Goal: Task Accomplishment & Management: Manage account settings

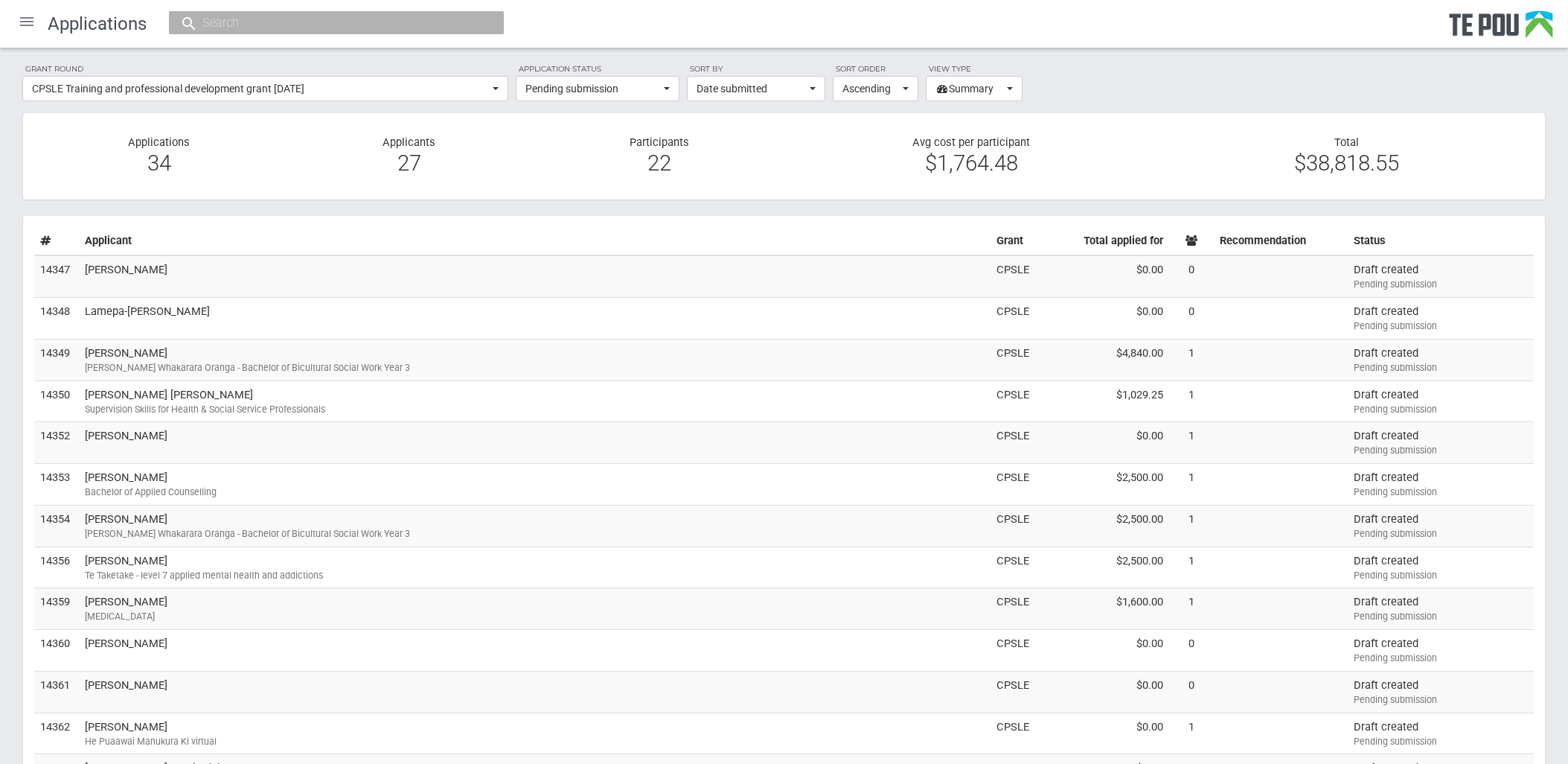
select select "68"
select select "1"
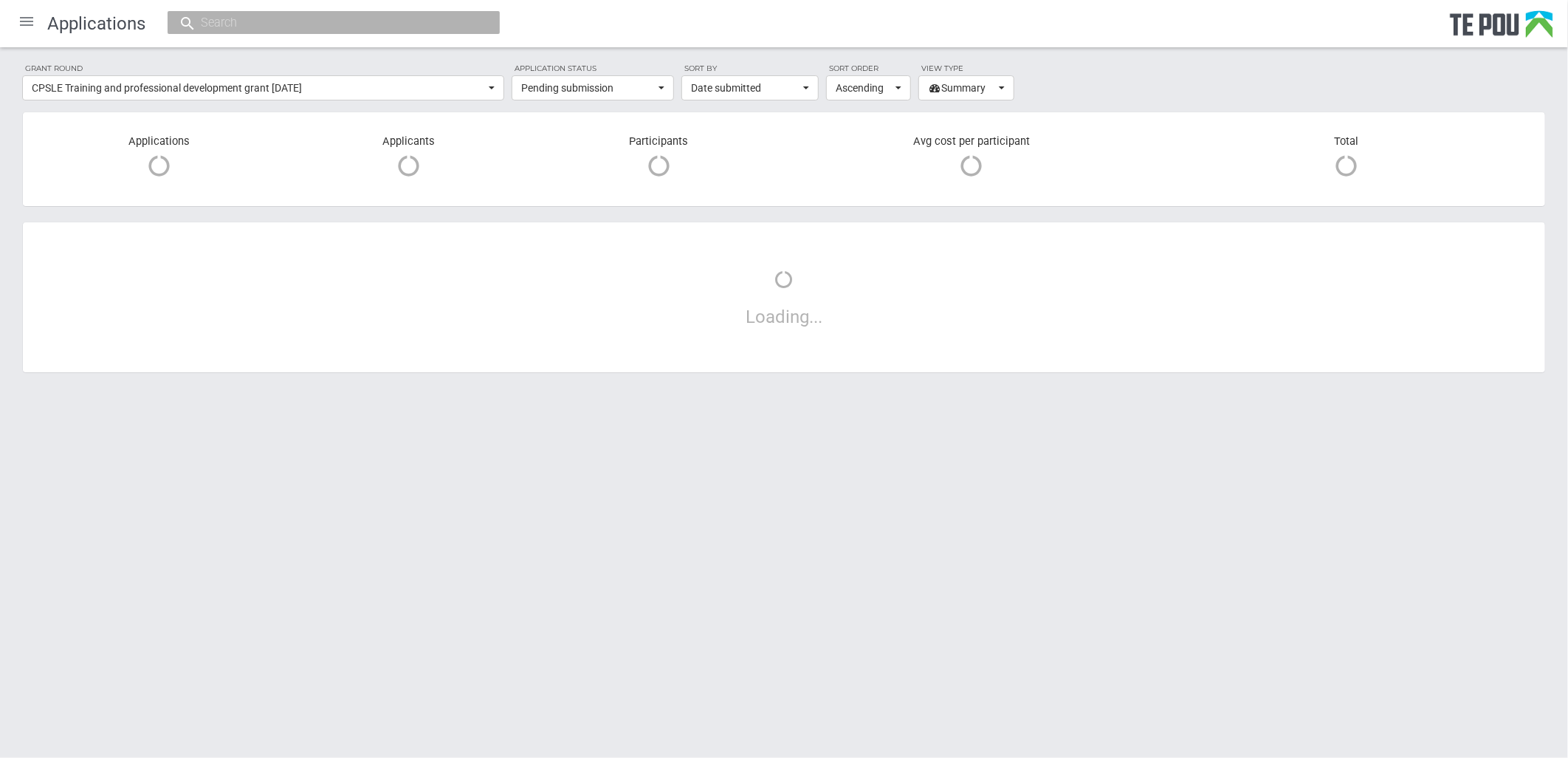
click at [246, 19] on input "text" at bounding box center [326, 23] width 260 height 16
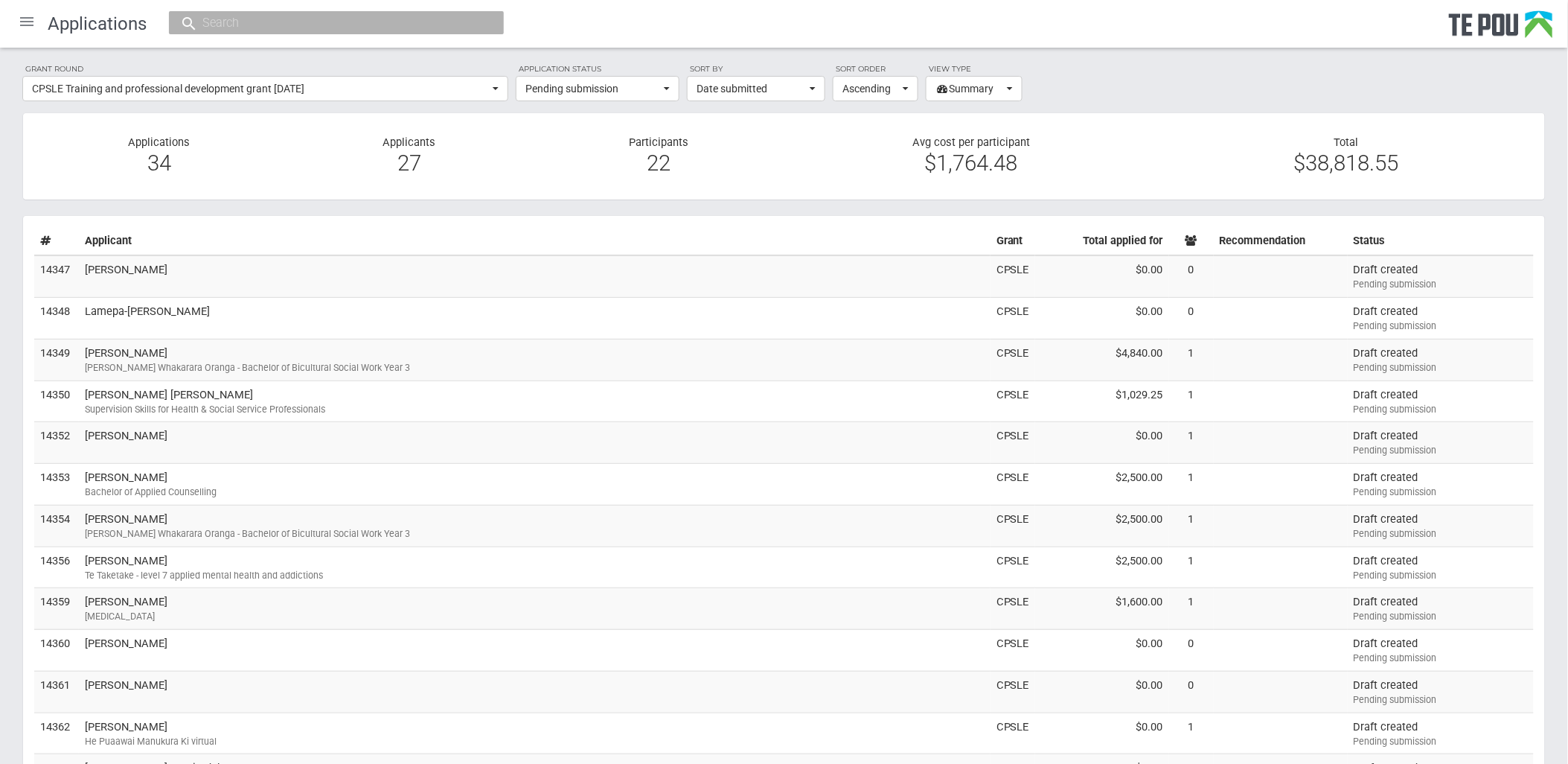
type input "N"
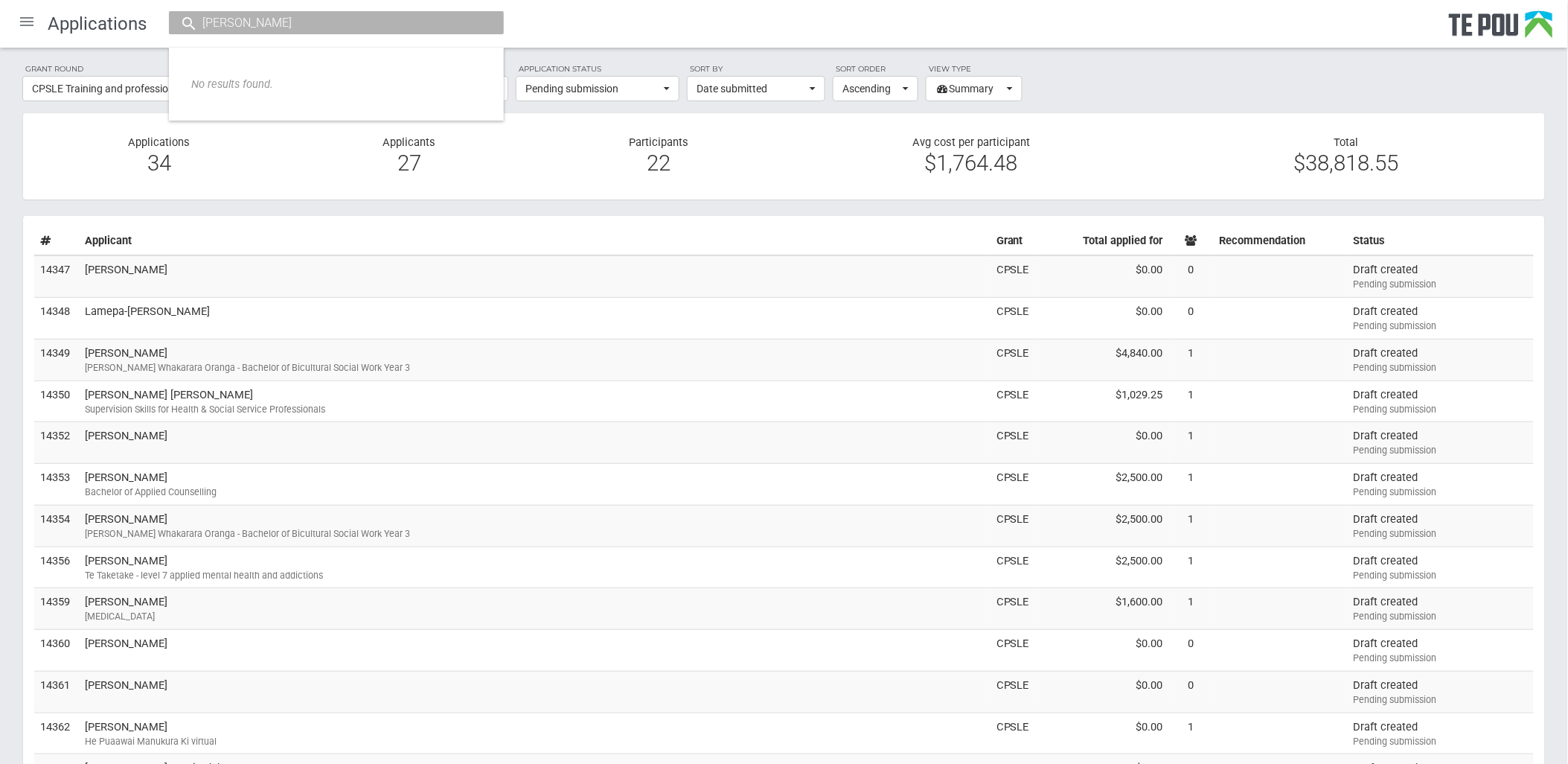
click at [305, 18] on input "Michelle lei" at bounding box center [329, 23] width 262 height 16
click at [273, 24] on input "Michelle lei" at bounding box center [329, 23] width 262 height 16
click at [265, 24] on input "Michelle lei" at bounding box center [329, 23] width 262 height 16
click at [321, 19] on input "Michelle lei" at bounding box center [329, 23] width 262 height 16
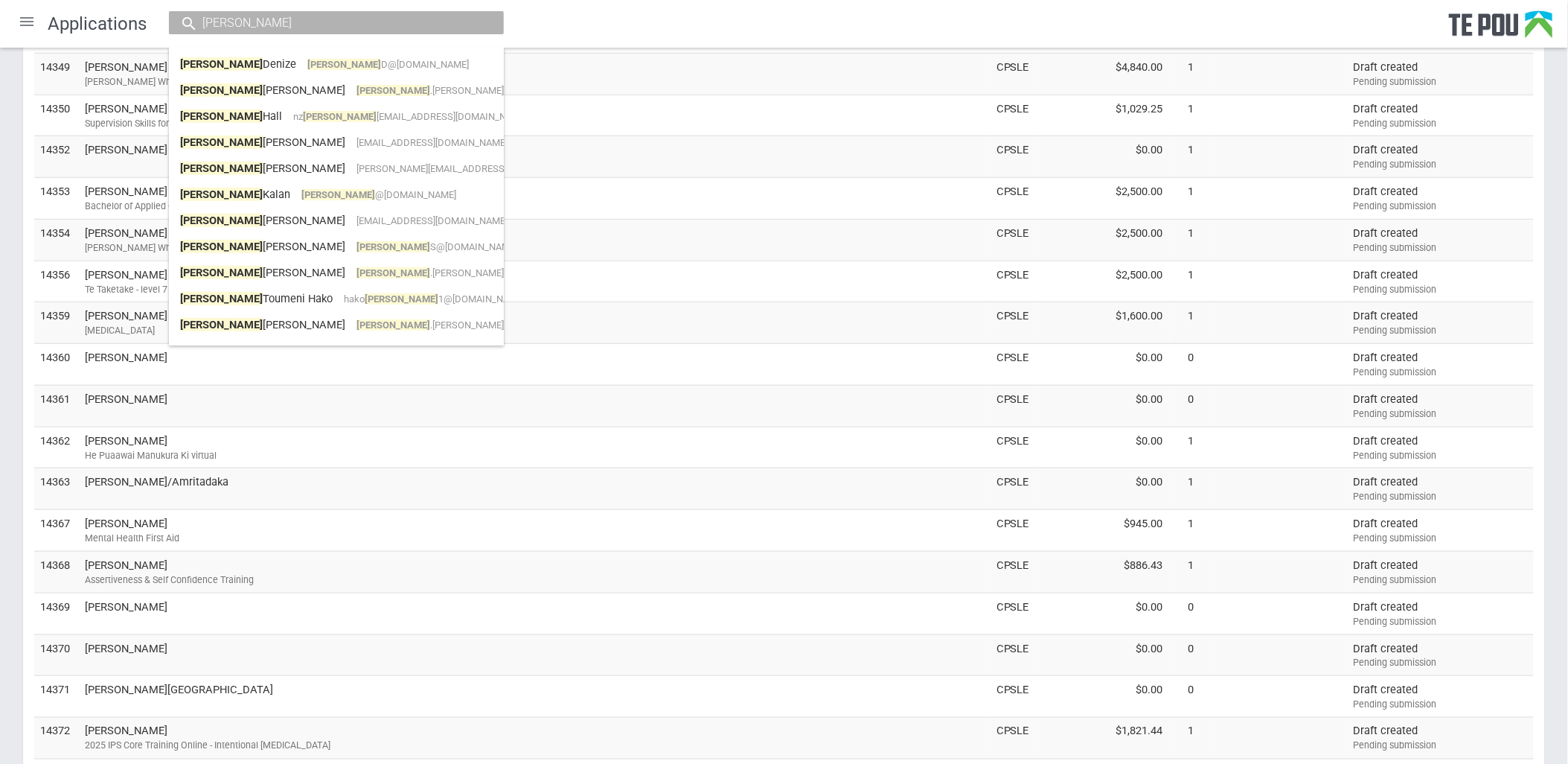
scroll to position [579, 0]
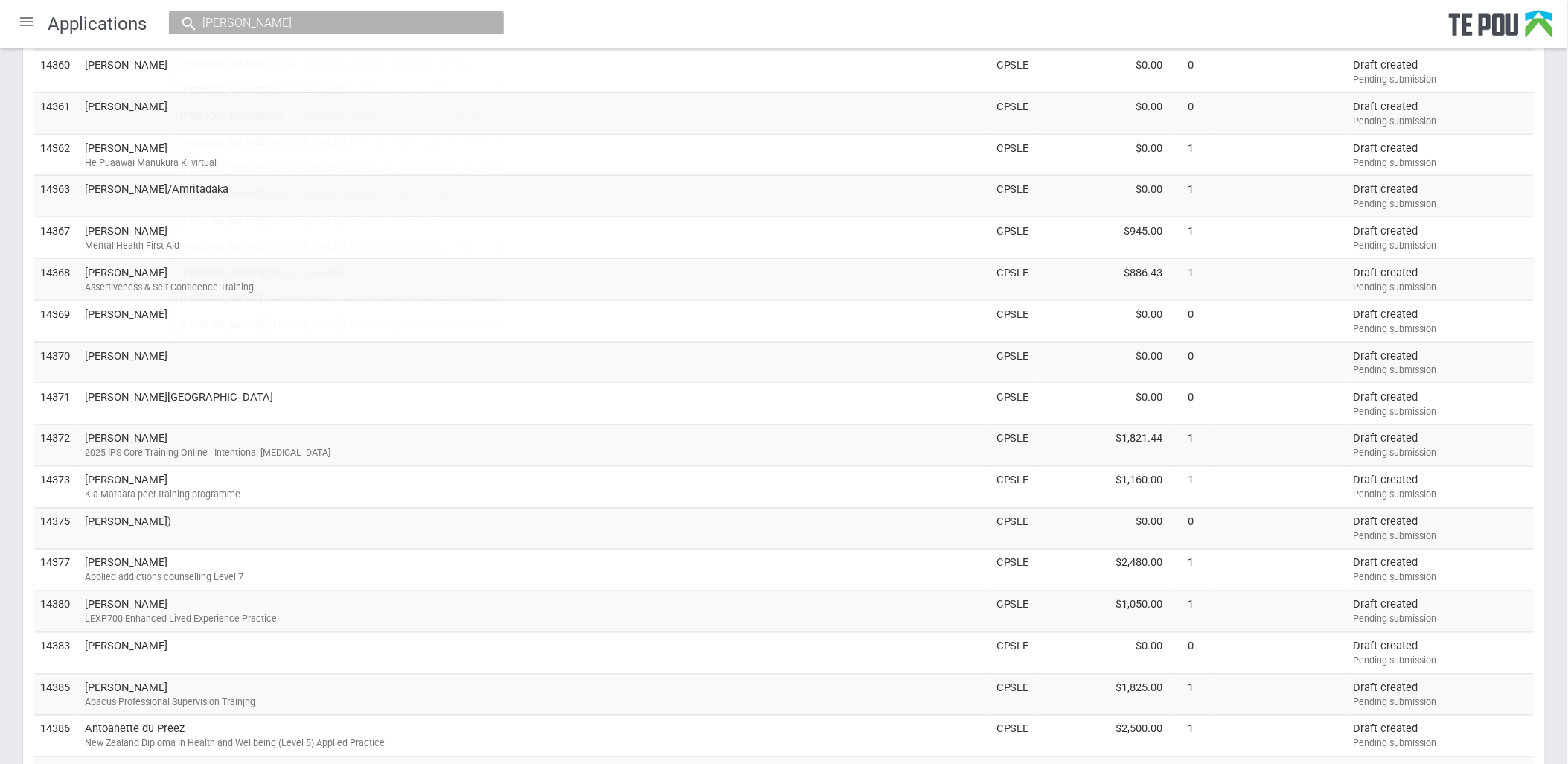
click at [329, 30] on input "Michelle" at bounding box center [329, 23] width 262 height 16
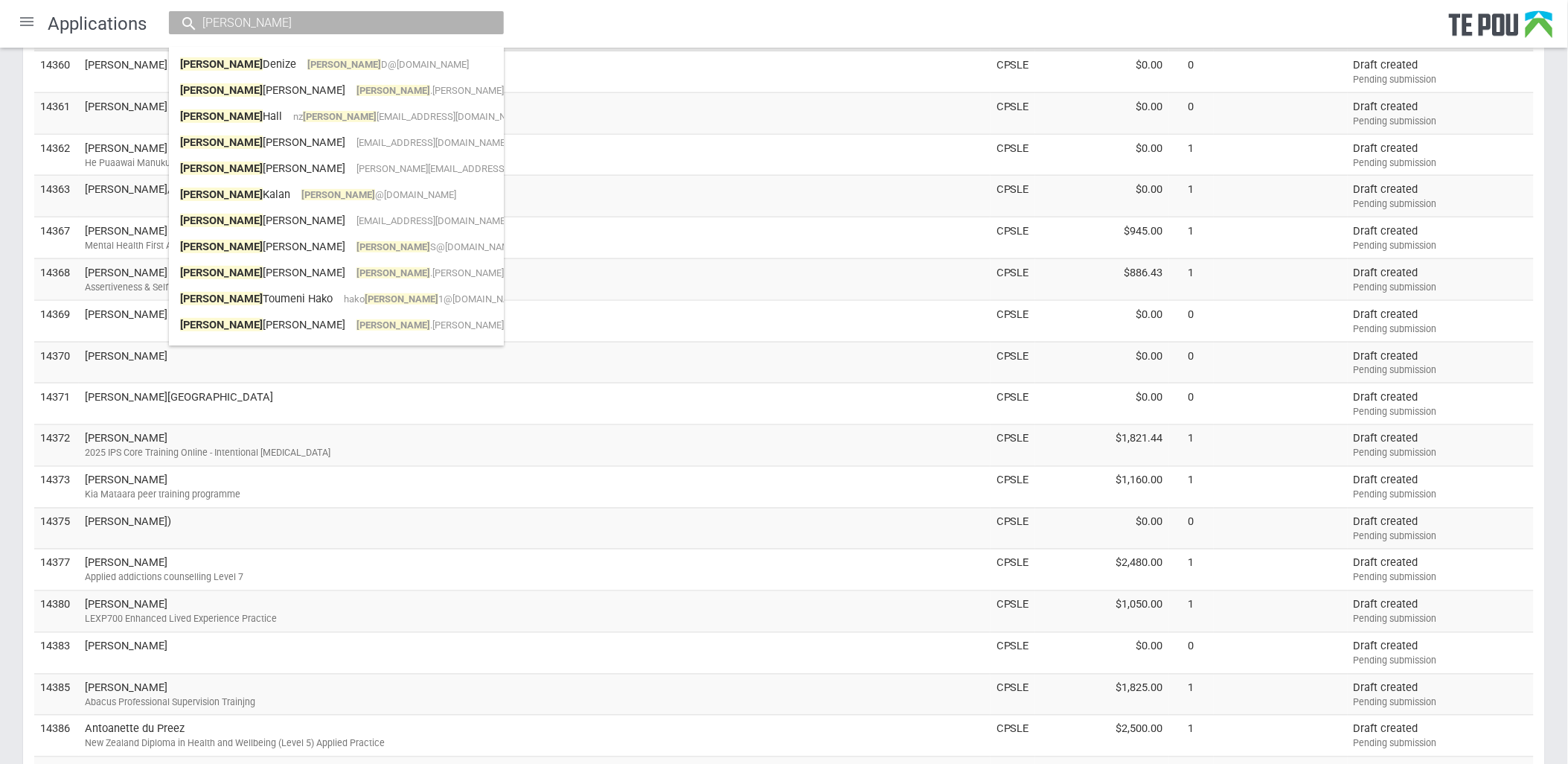
drag, startPoint x: 313, startPoint y: 30, endPoint x: 71, endPoint y: 31, distance: 242.0
click at [71, 31] on div "Applications Michelle Miche Holland michelle .holland@wellsouth.org.nz michelle…" at bounding box center [784, 24] width 1568 height 48
paste input ".Lei@asianfamilyservices.nz"
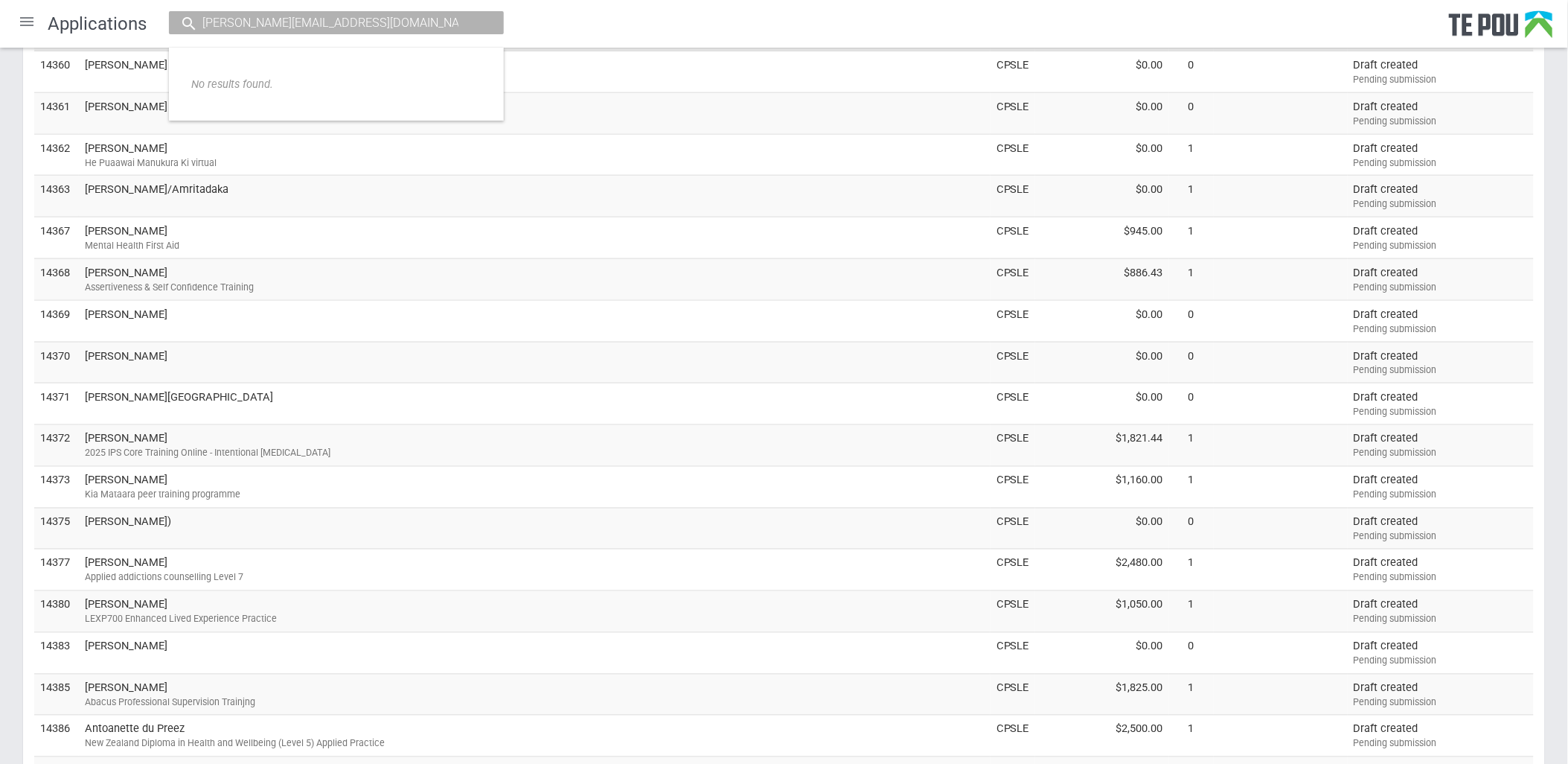
type input "Michelle.Lei@asianfamilyservices.nz"
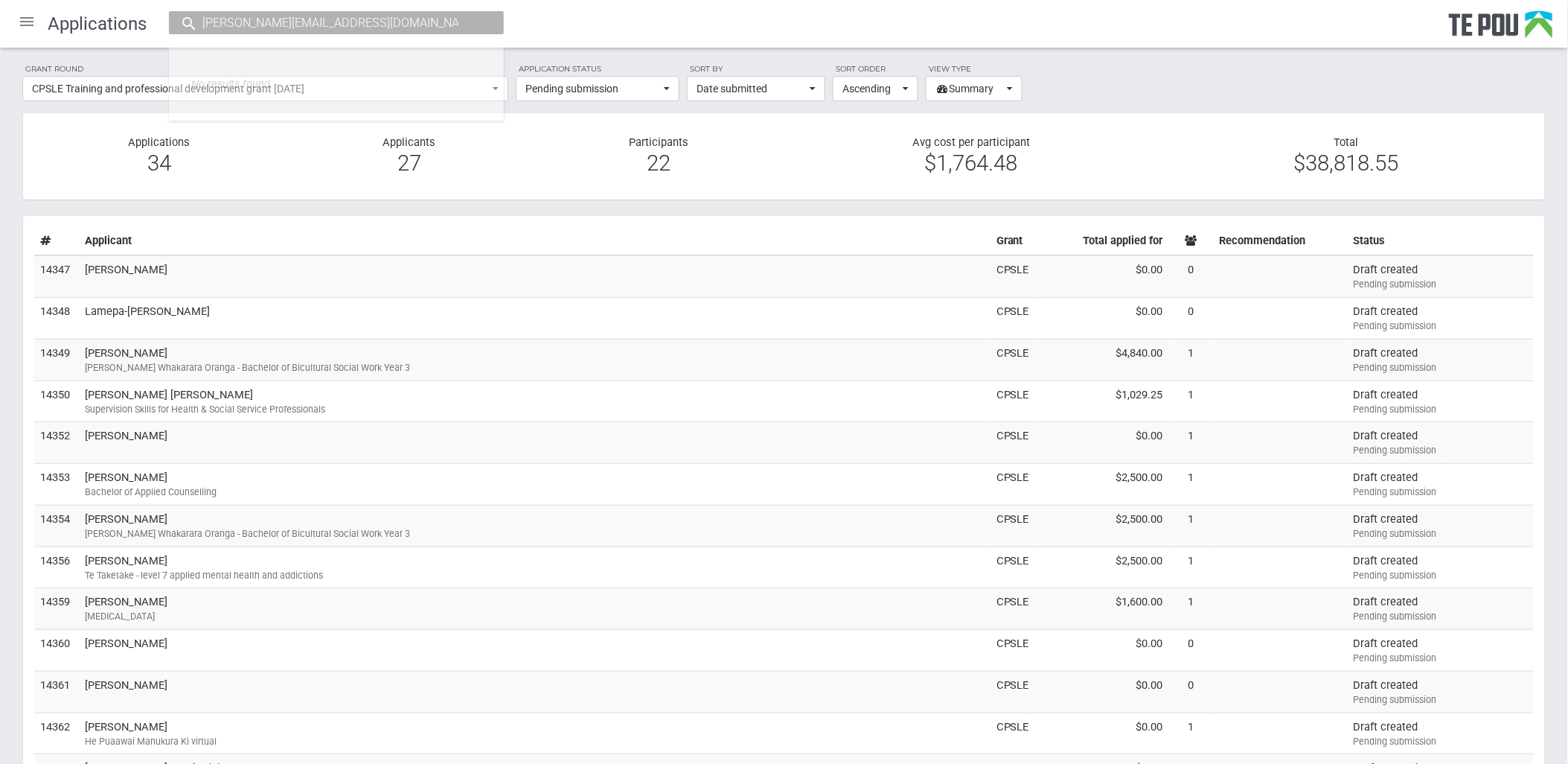
click at [969, 20] on div "Applications Michelle.Lei@asianfamilyservices.nz No results found." at bounding box center [784, 24] width 1568 height 48
click at [26, 28] on div at bounding box center [27, 22] width 36 height 36
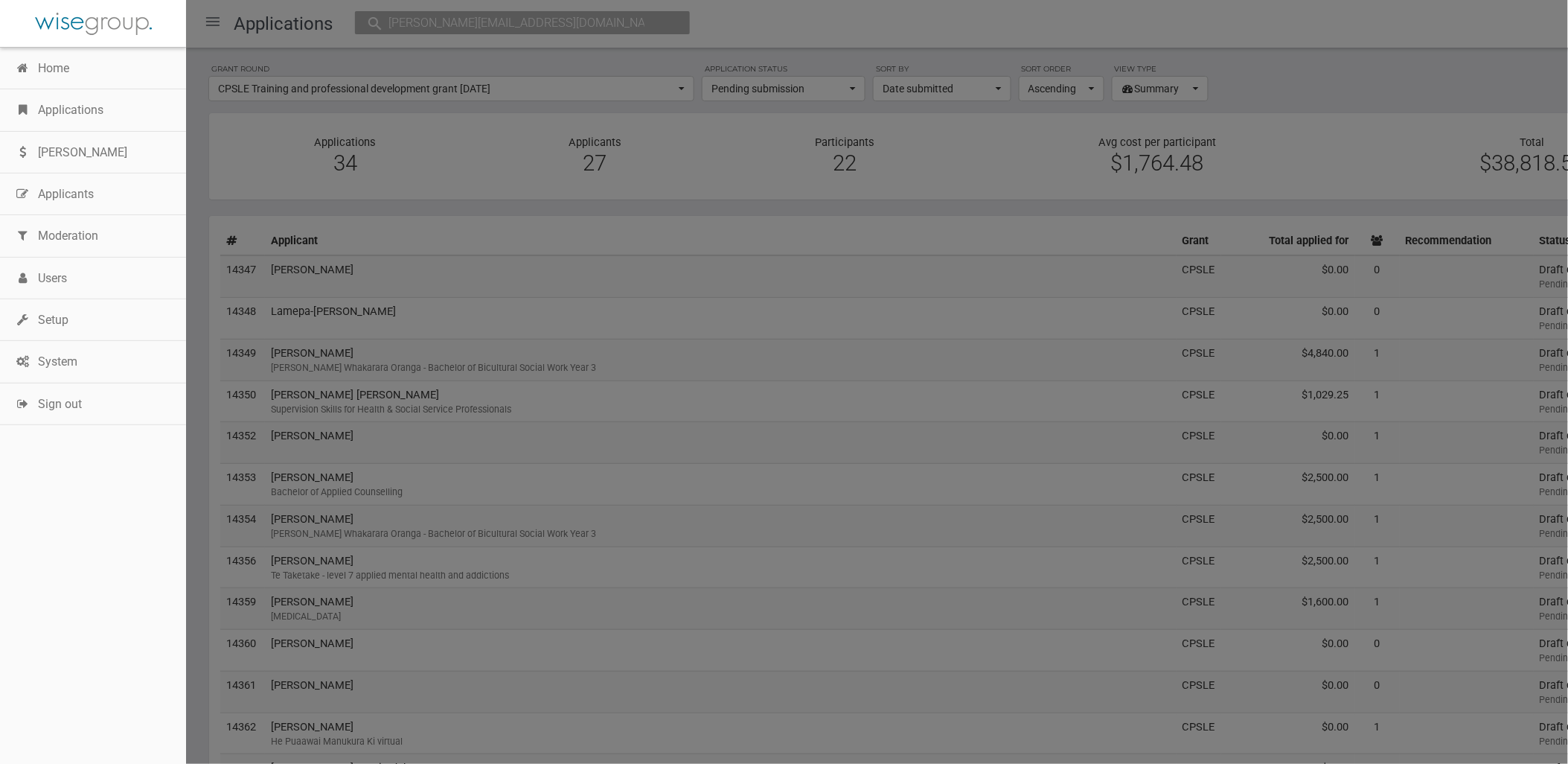
click at [48, 77] on link "Home" at bounding box center [93, 69] width 186 height 42
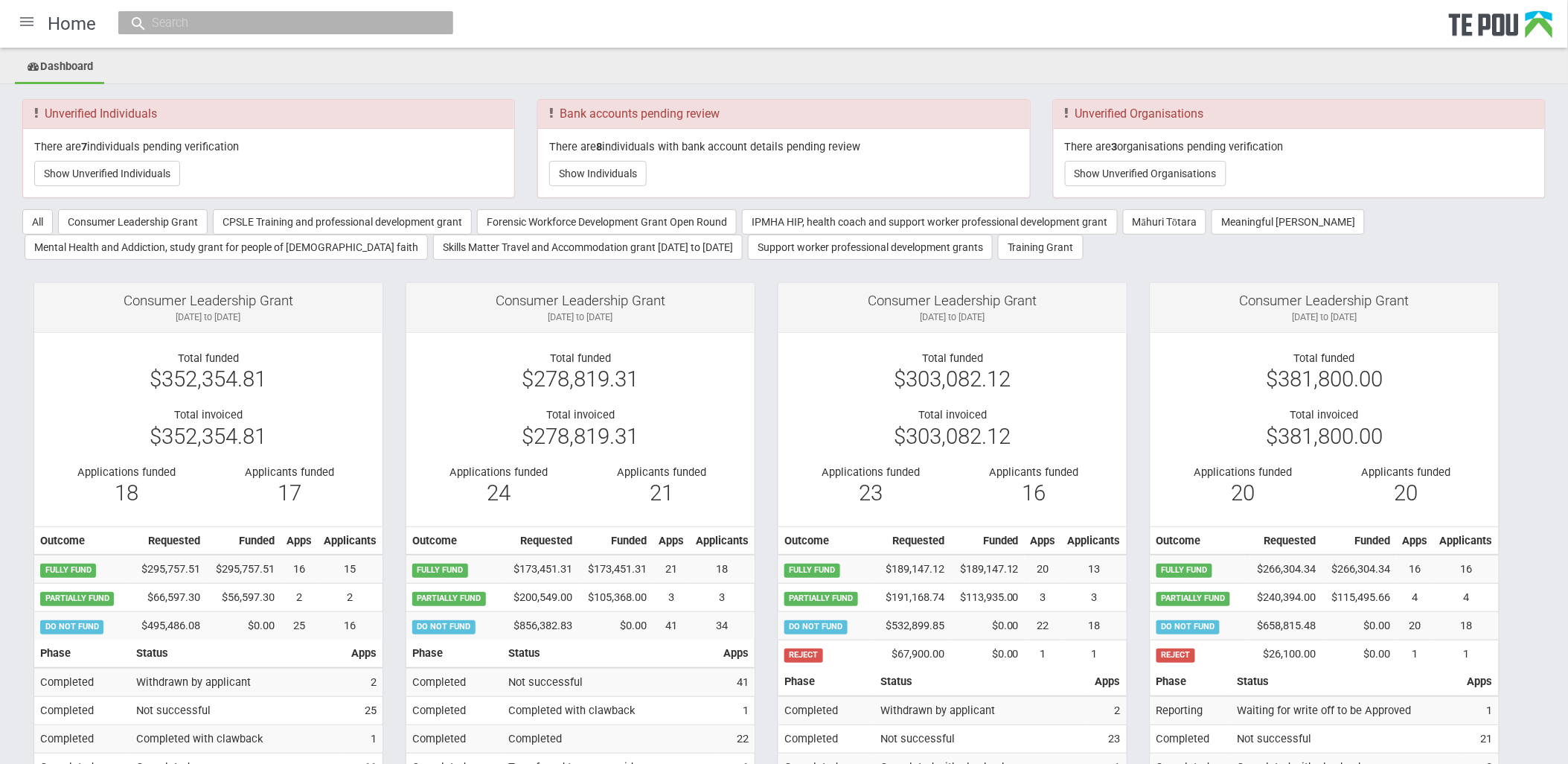
click at [19, 17] on div at bounding box center [27, 22] width 36 height 36
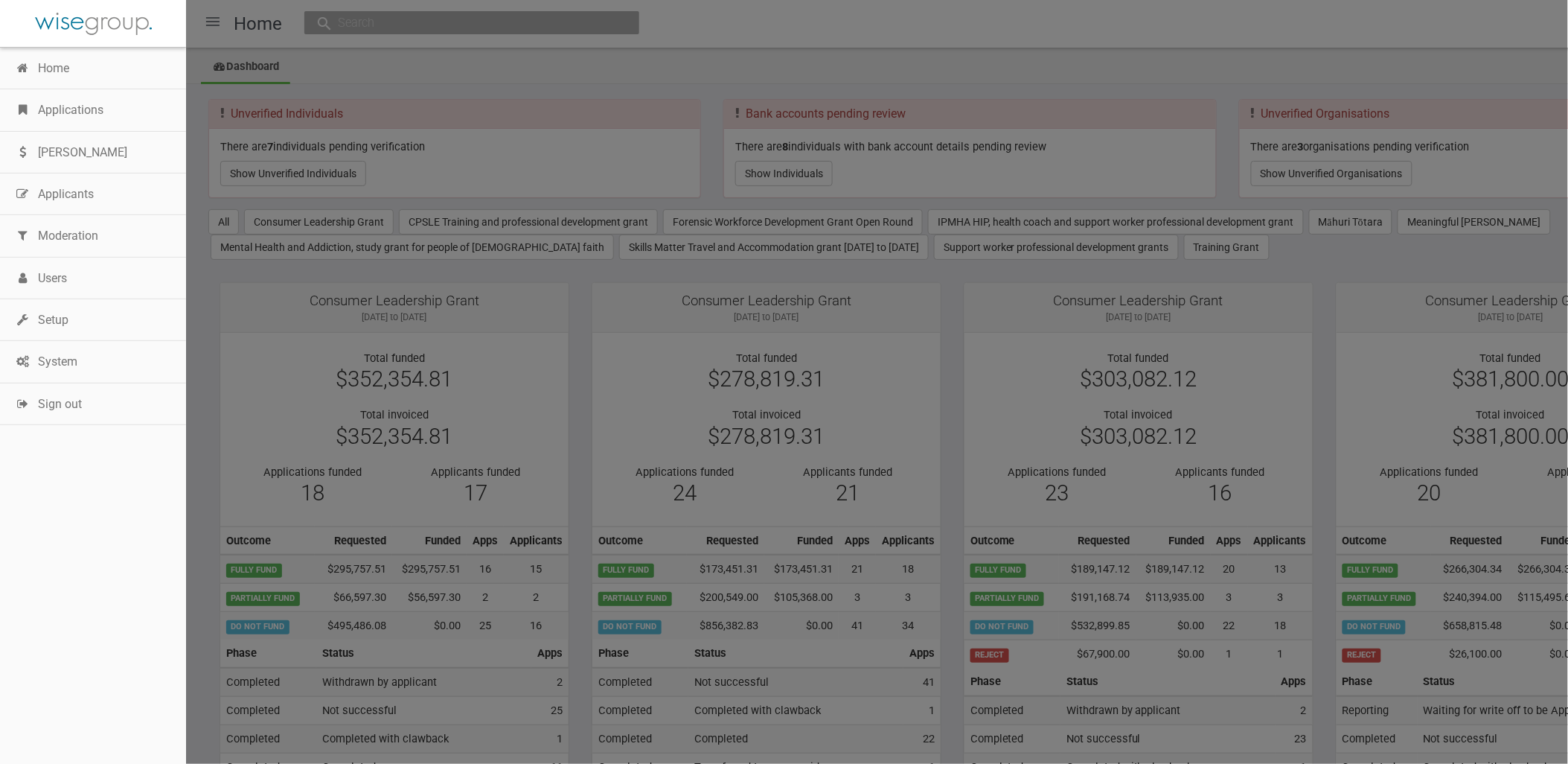
click at [92, 102] on link "Applications" at bounding box center [93, 110] width 186 height 42
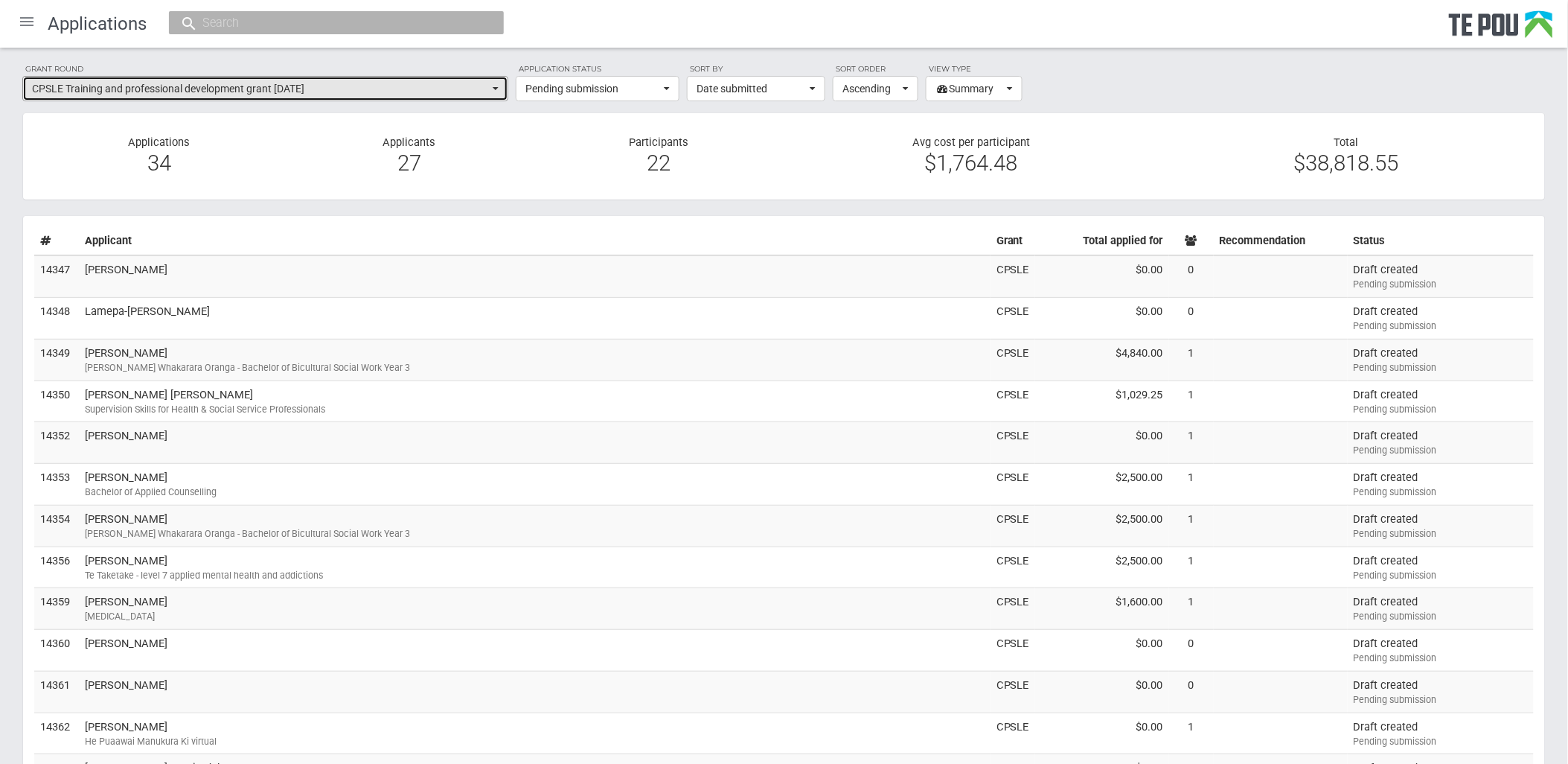
click at [332, 80] on button "CPSLE Training and professional development grant [DATE]" at bounding box center [265, 88] width 486 height 25
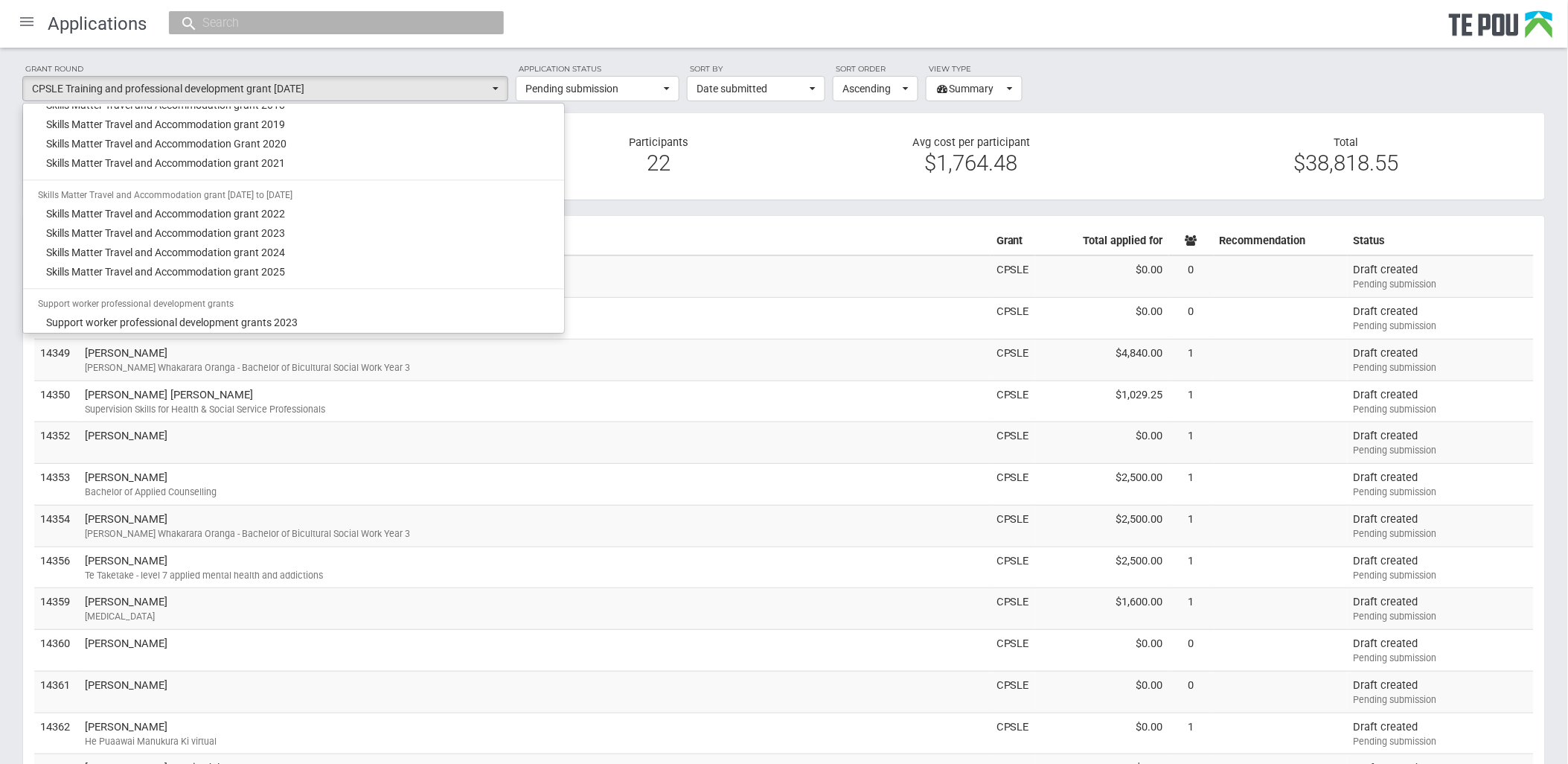
scroll to position [1199, 0]
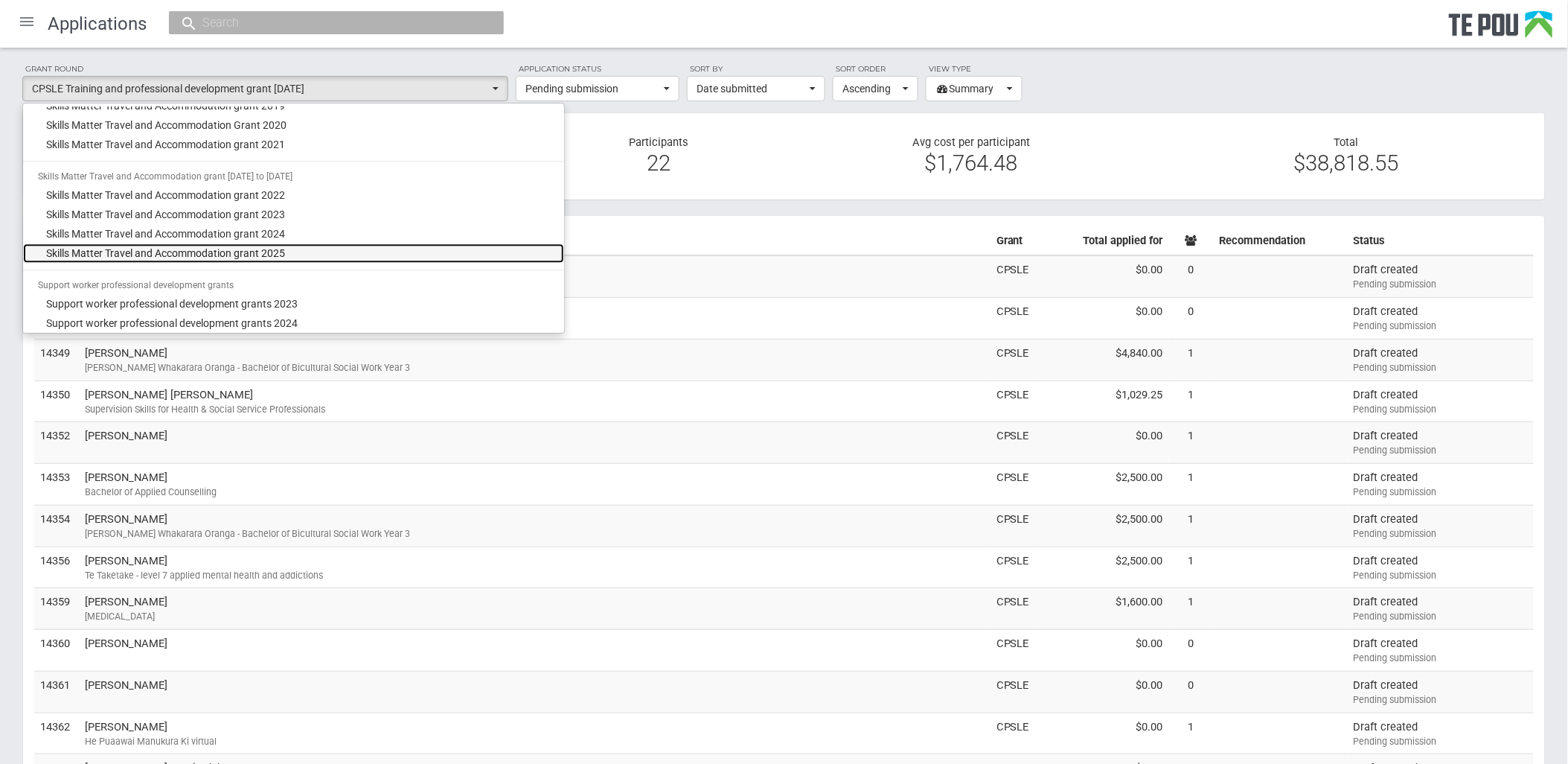
click at [246, 243] on link "Skills Matter Travel and Accommodation grant 2025" at bounding box center [293, 252] width 541 height 19
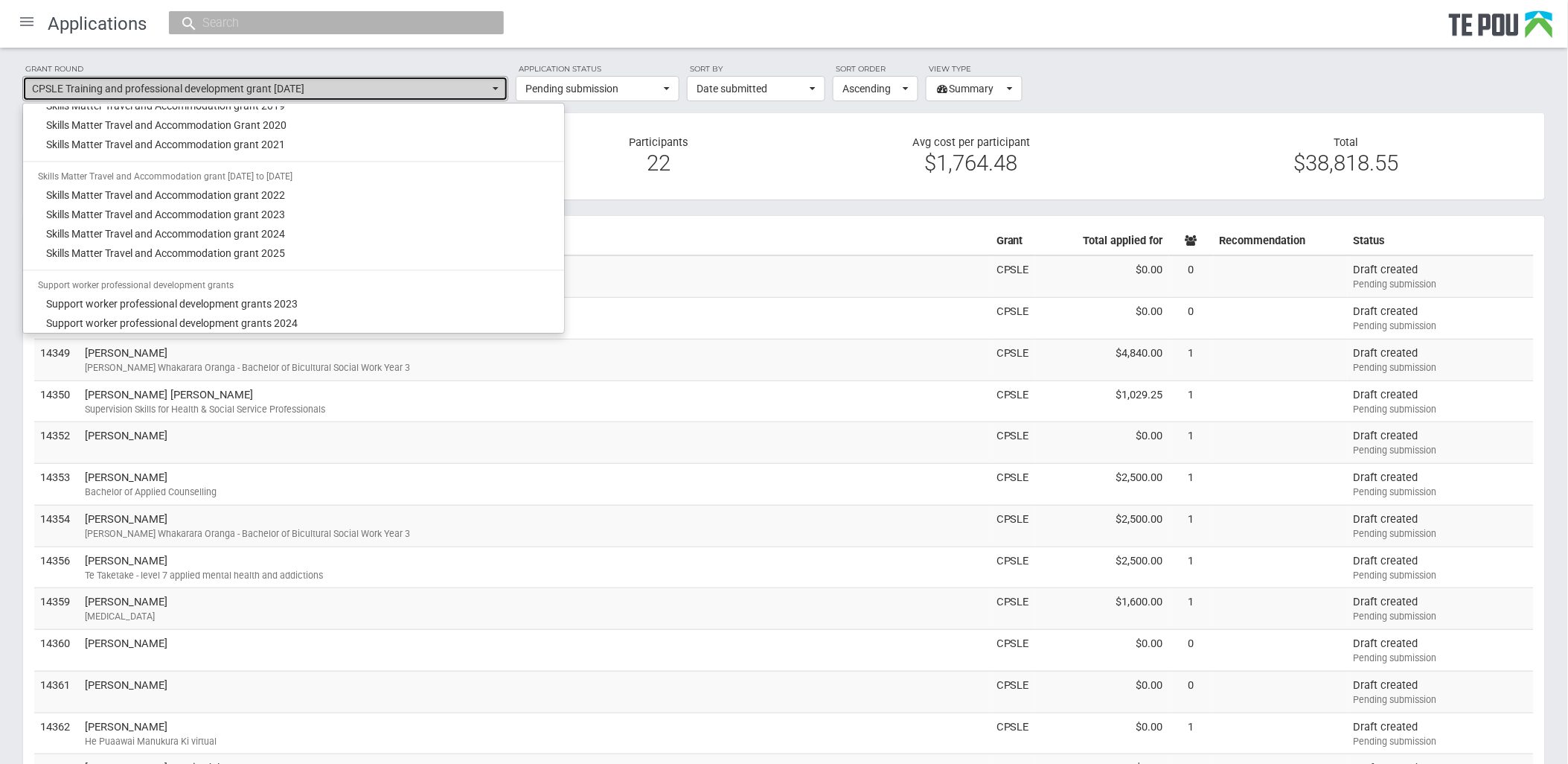
select select "67"
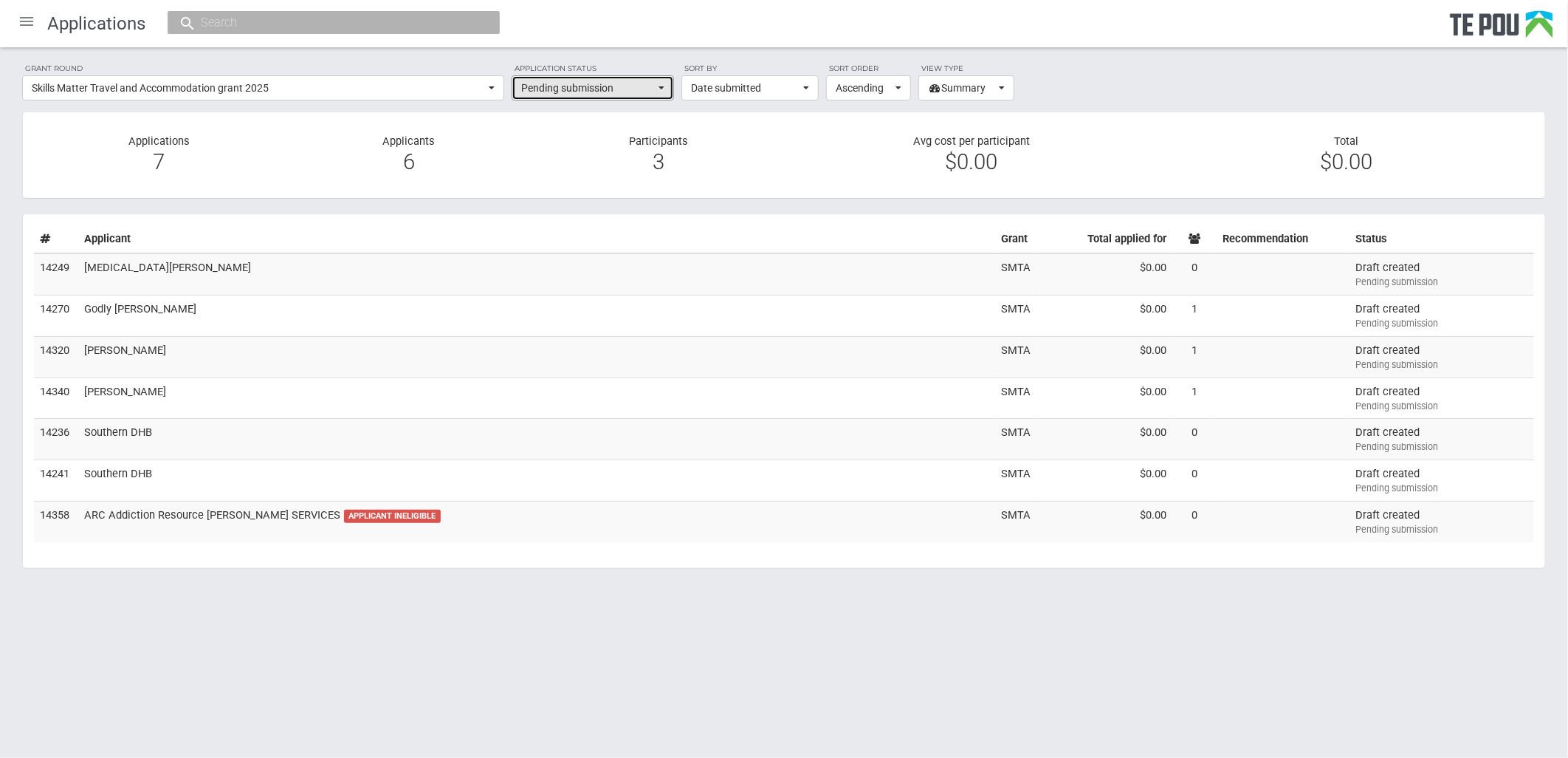
click at [609, 77] on button "Pending submission" at bounding box center [593, 87] width 163 height 25
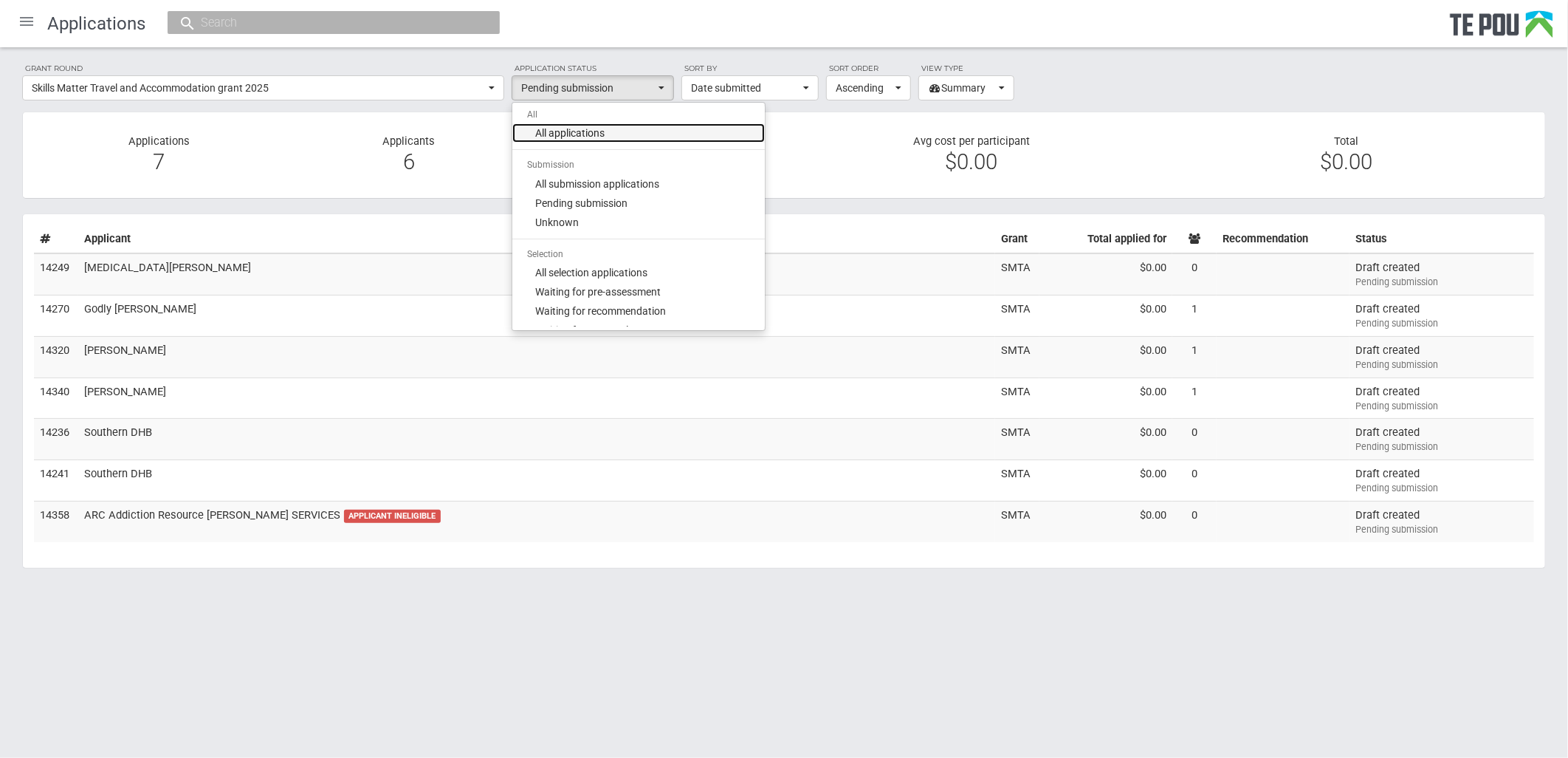
click at [637, 136] on link "All applications" at bounding box center [639, 132] width 253 height 19
select select "all"
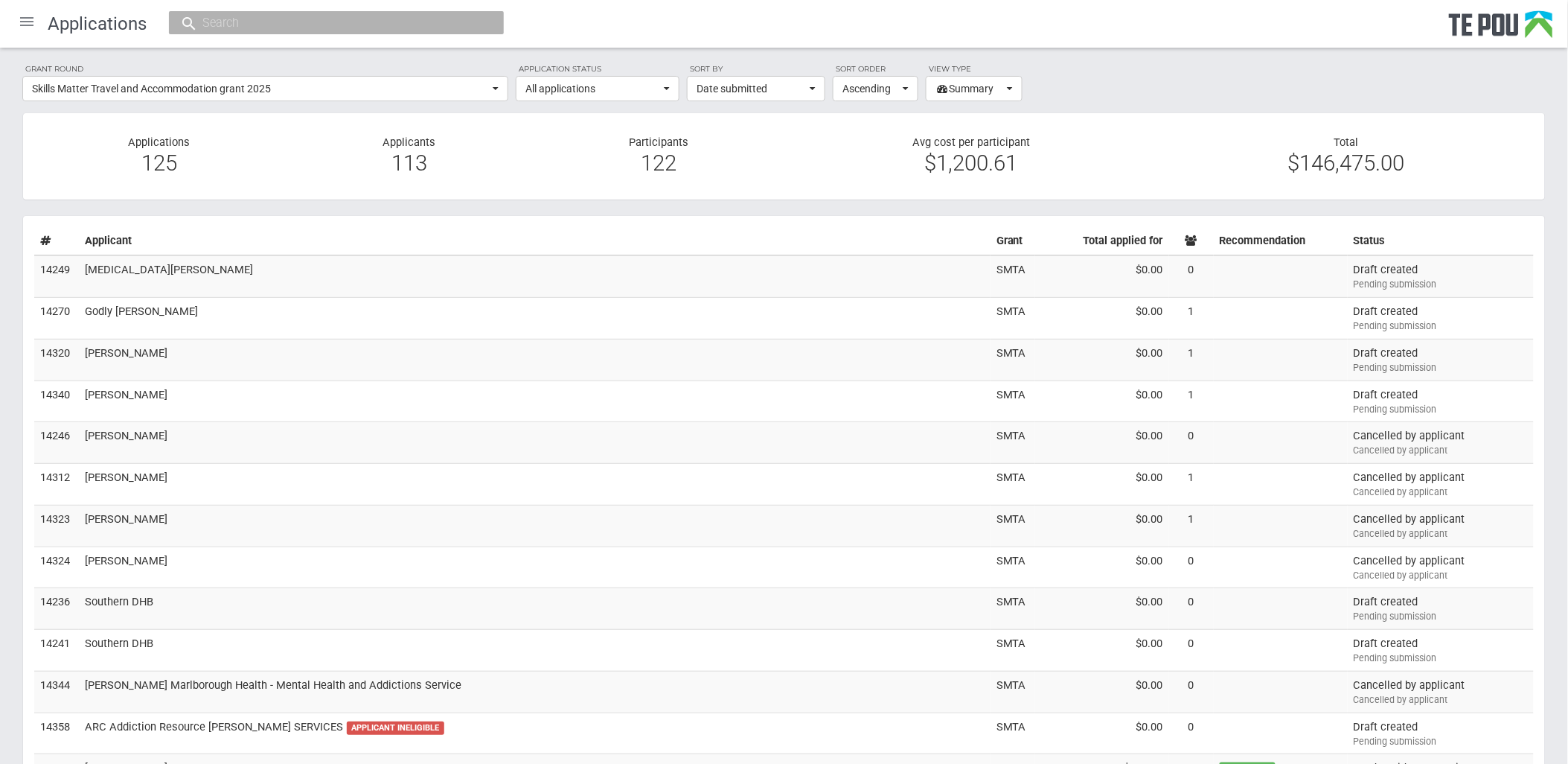
click at [265, 21] on input "text" at bounding box center [329, 23] width 262 height 16
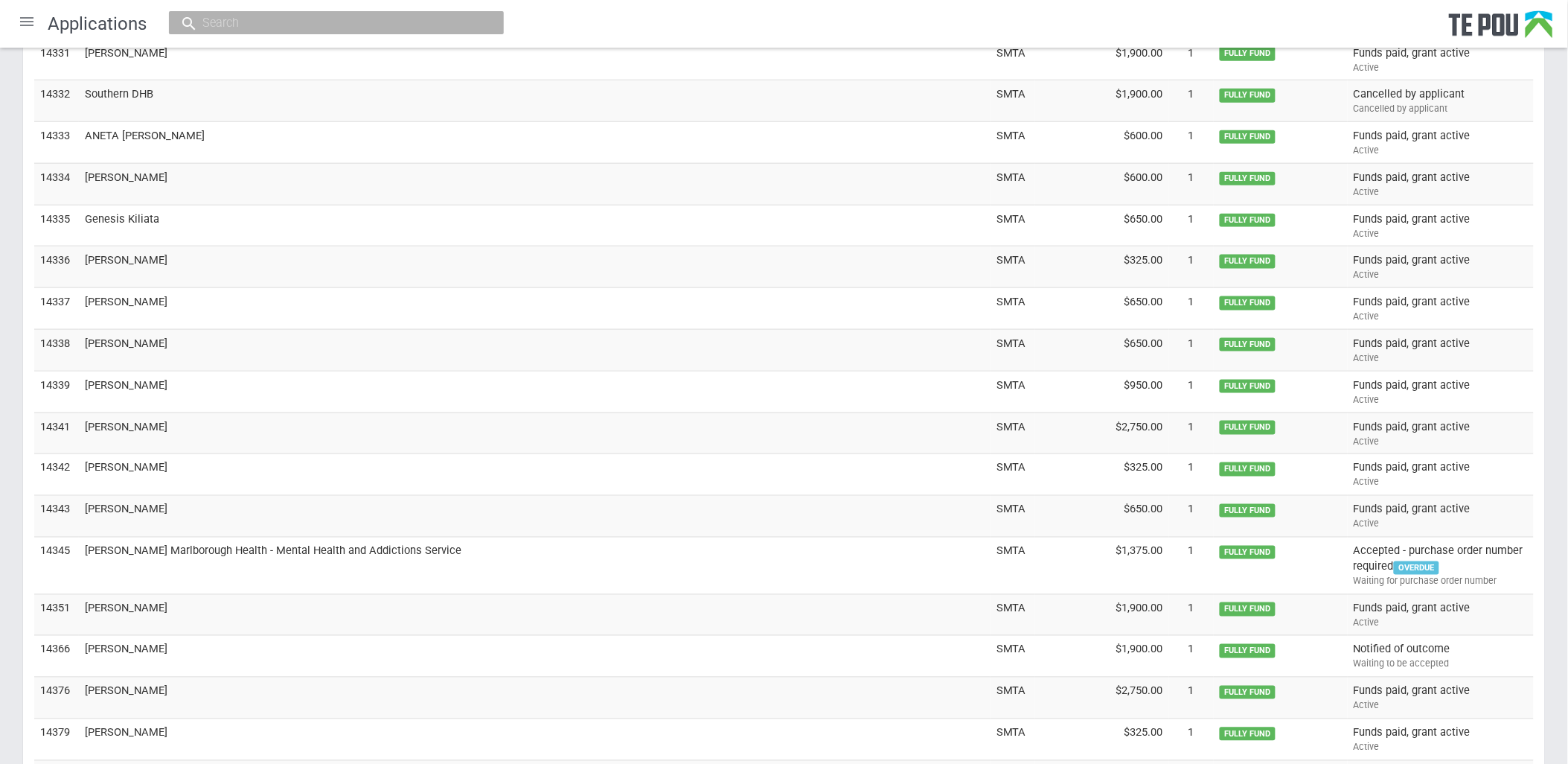
scroll to position [4827, 0]
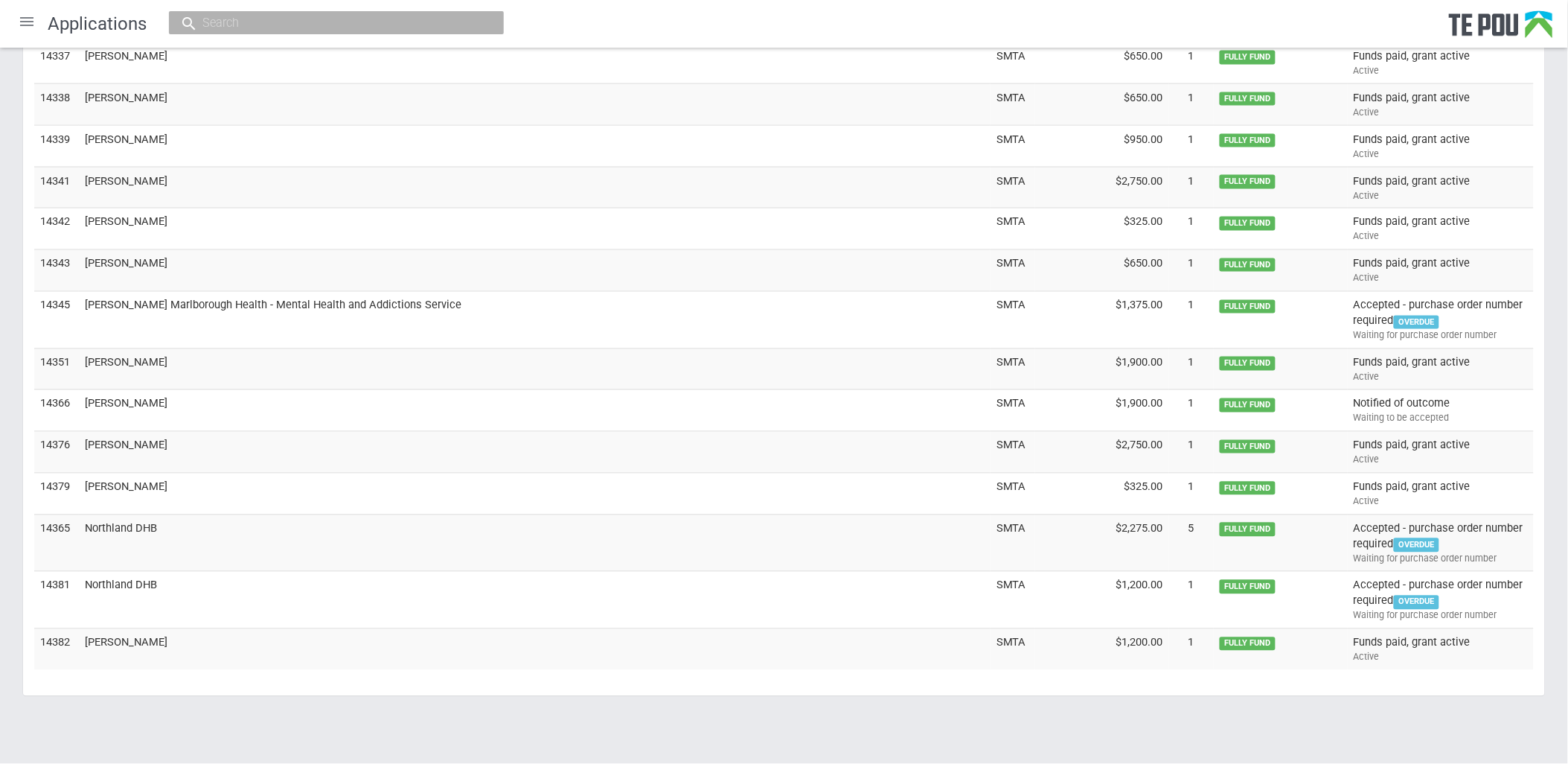
click at [143, 314] on td "[PERSON_NAME] Marlborough Health - Mental Health and Addictions Service" at bounding box center [535, 319] width 911 height 57
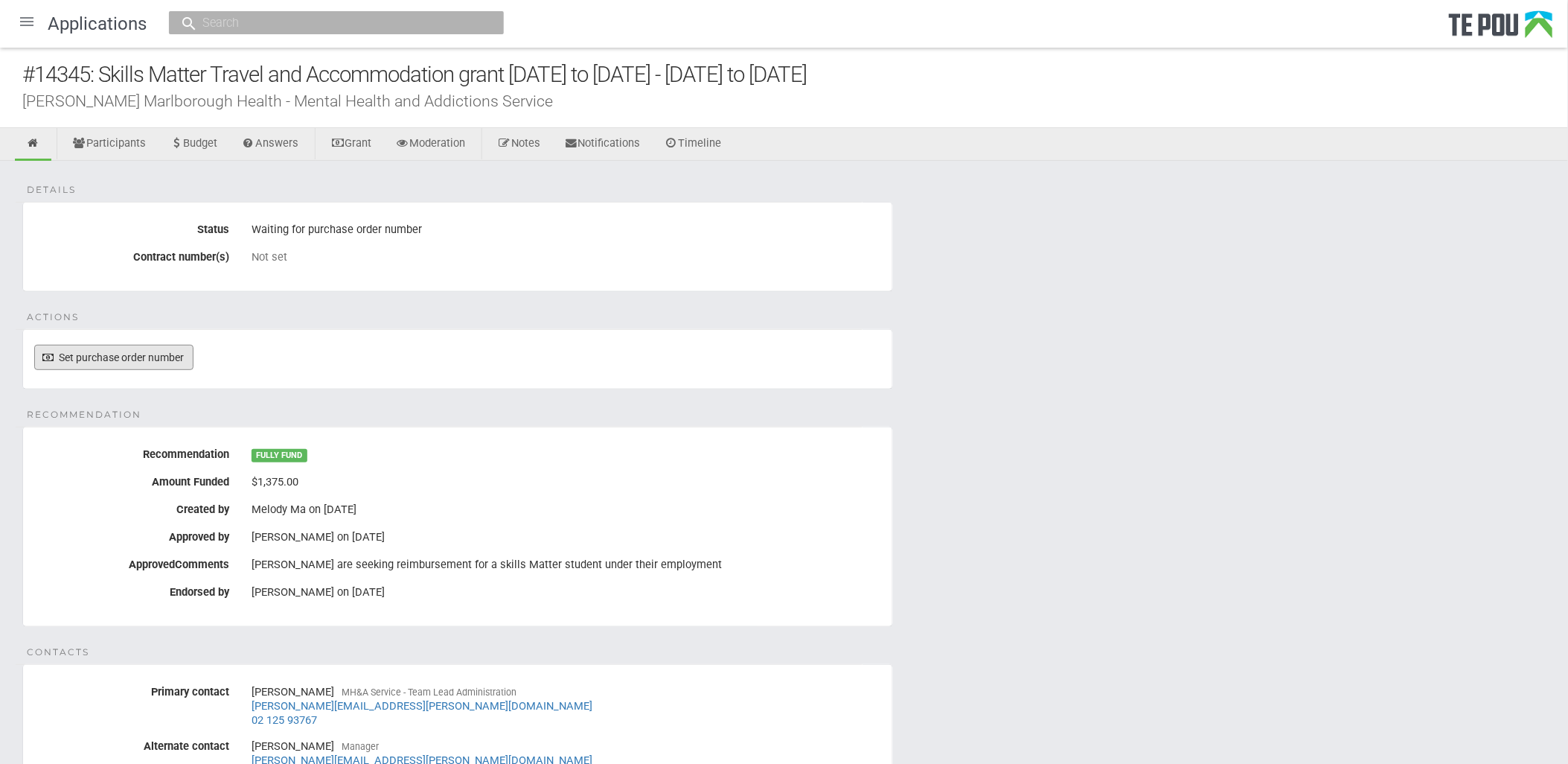
click at [136, 351] on link "Set purchase order number" at bounding box center [113, 357] width 159 height 25
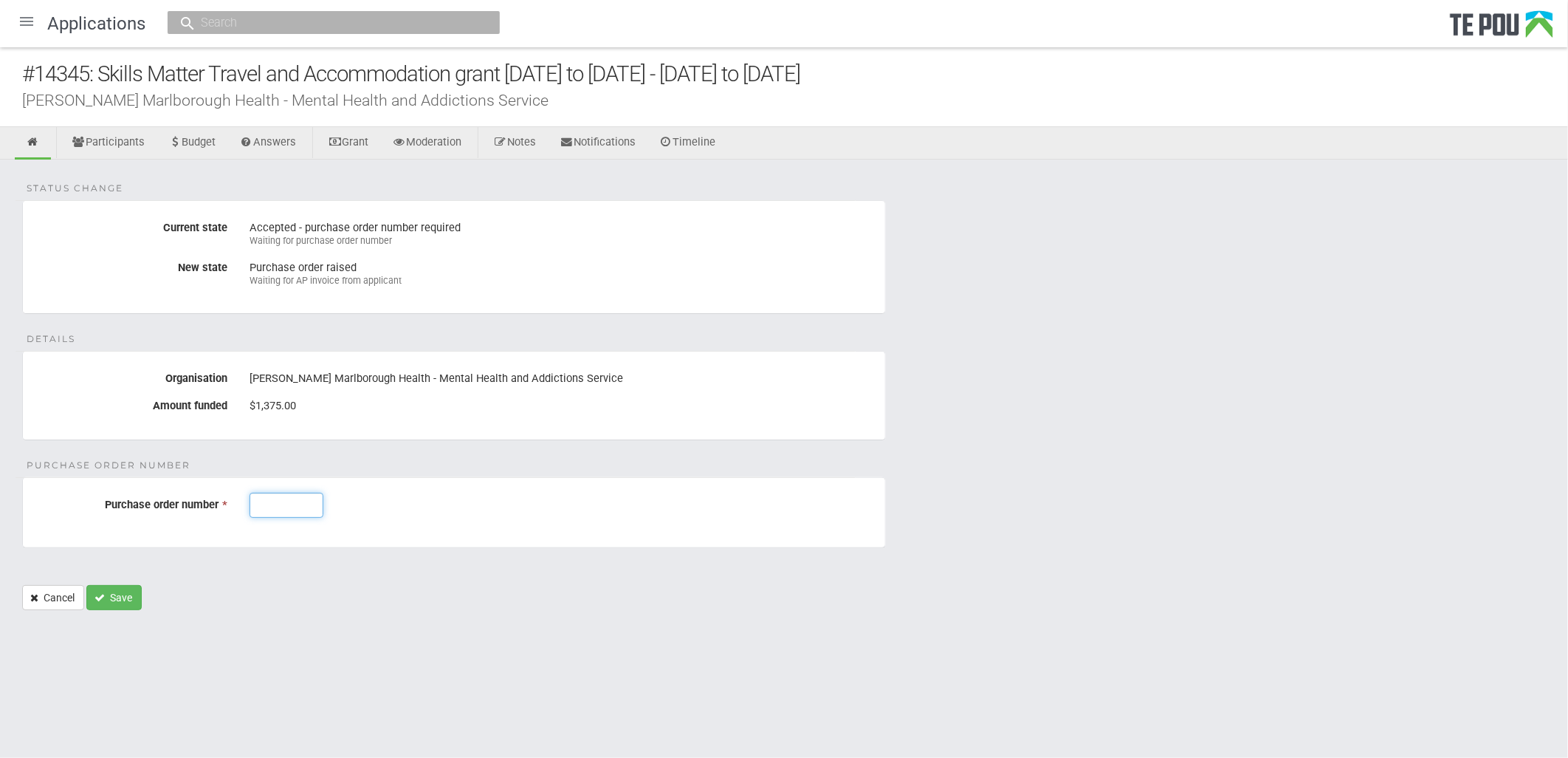
click at [301, 510] on input "Purchase order number *" at bounding box center [287, 505] width 73 height 25
type input "J003144"
click at [123, 600] on button "Save" at bounding box center [114, 597] width 56 height 25
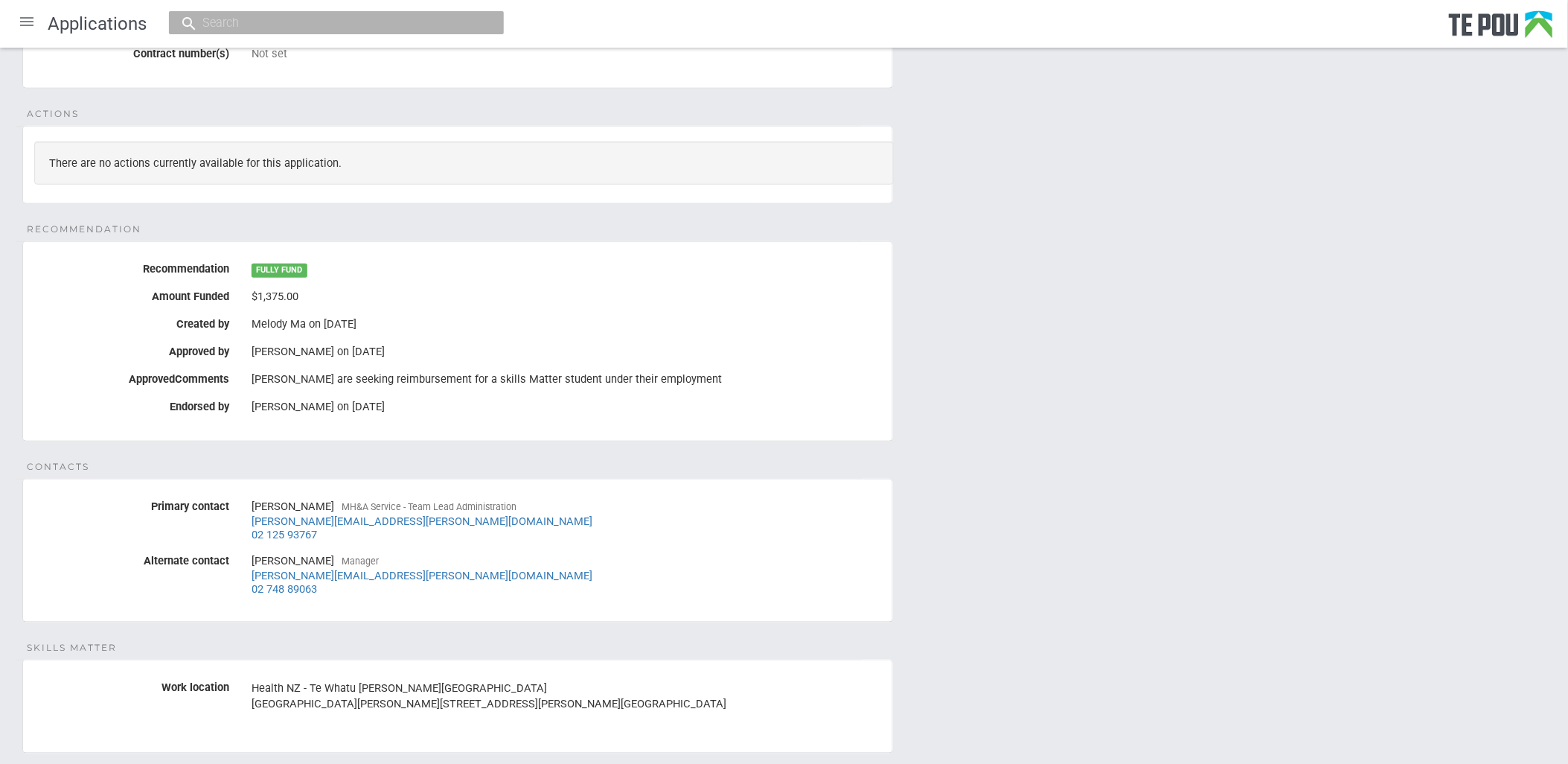
scroll to position [60, 0]
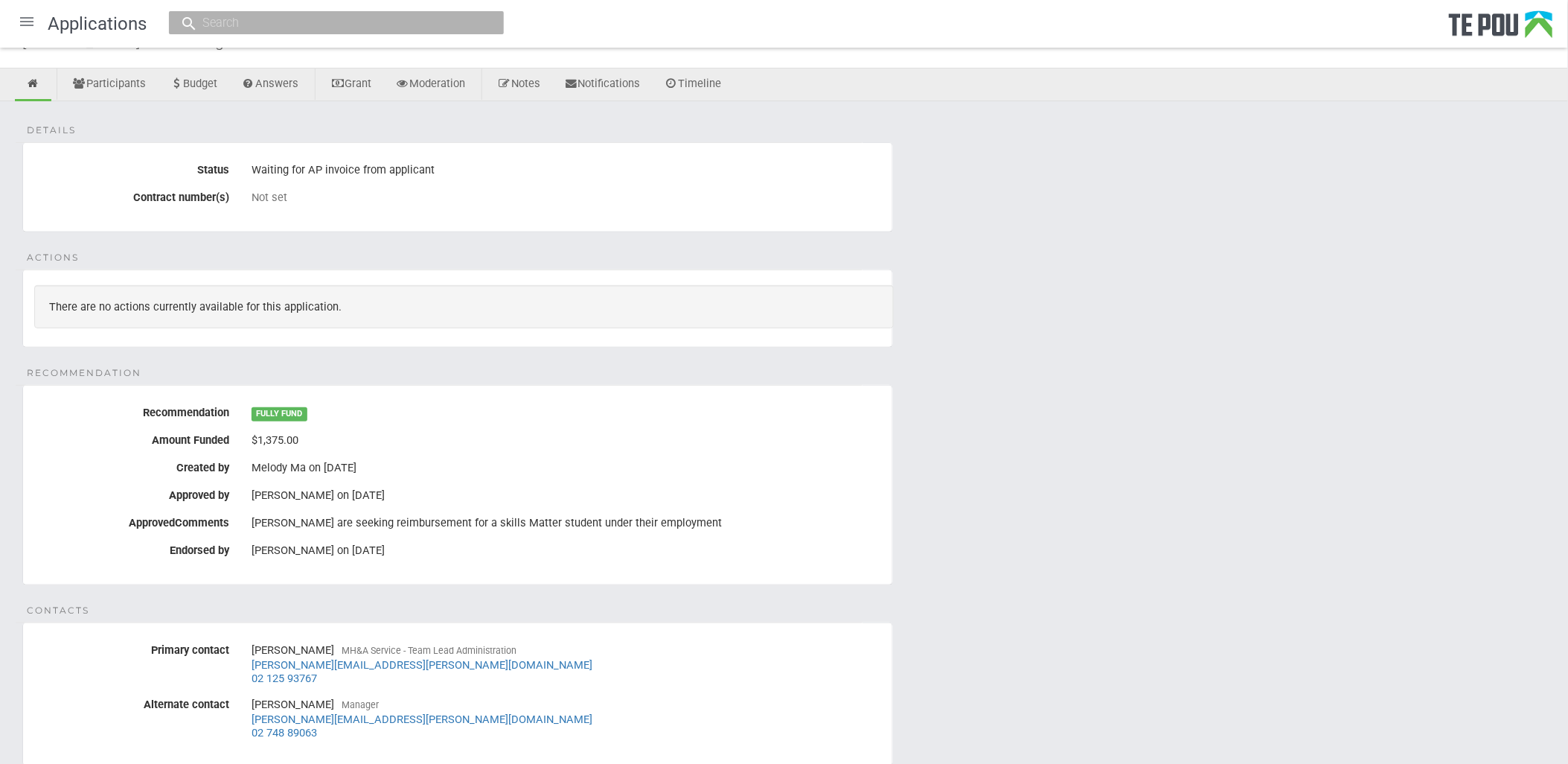
click at [1187, 623] on div "Details Status Waiting for AP invoice from applicant Contract number(s) Not set…" at bounding box center [784, 537] width 1568 height 873
click at [1034, 515] on div "Details Status Waiting for AP invoice from applicant Contract number(s) Not set…" at bounding box center [784, 537] width 1568 height 873
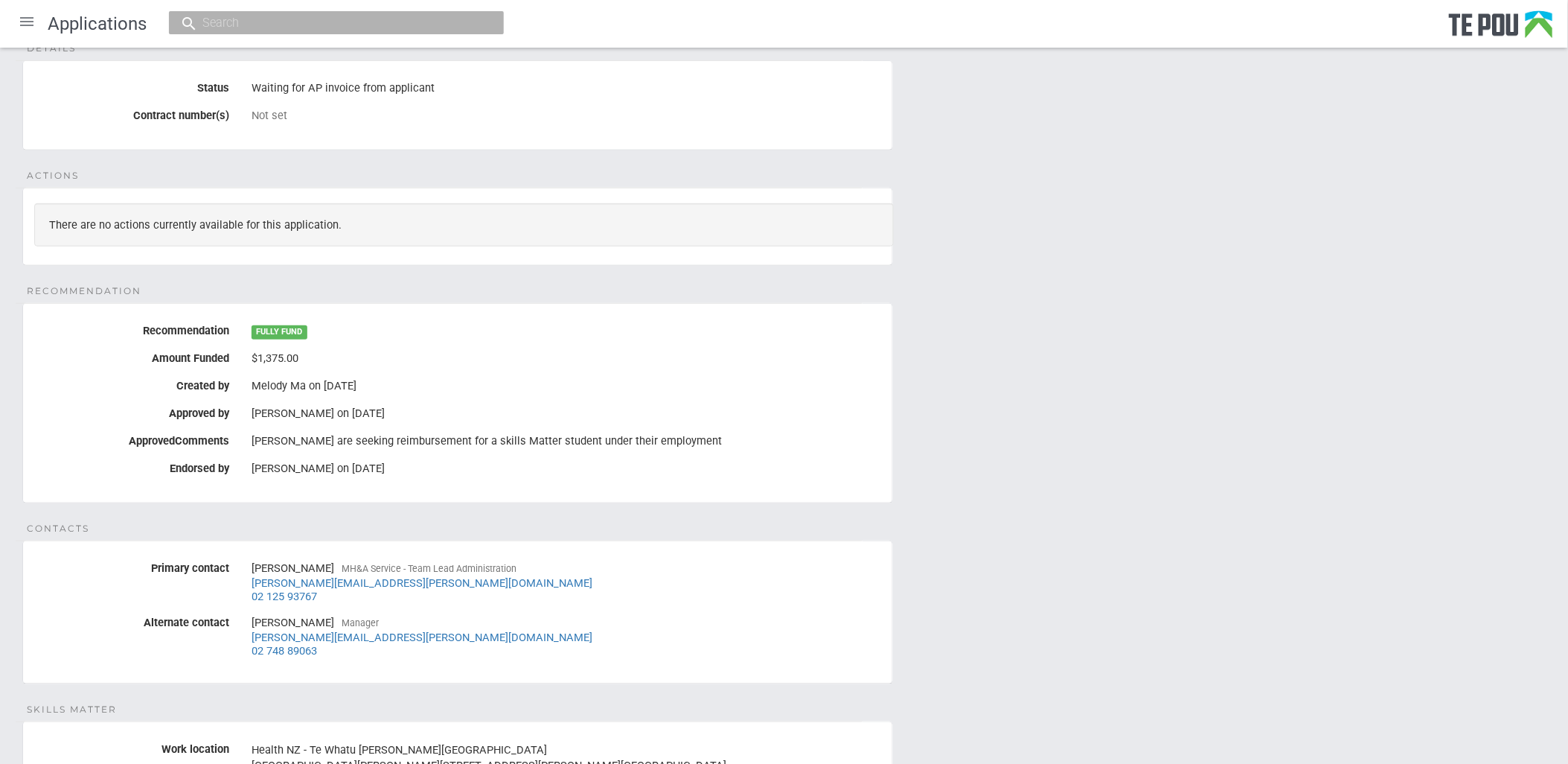
scroll to position [308, 0]
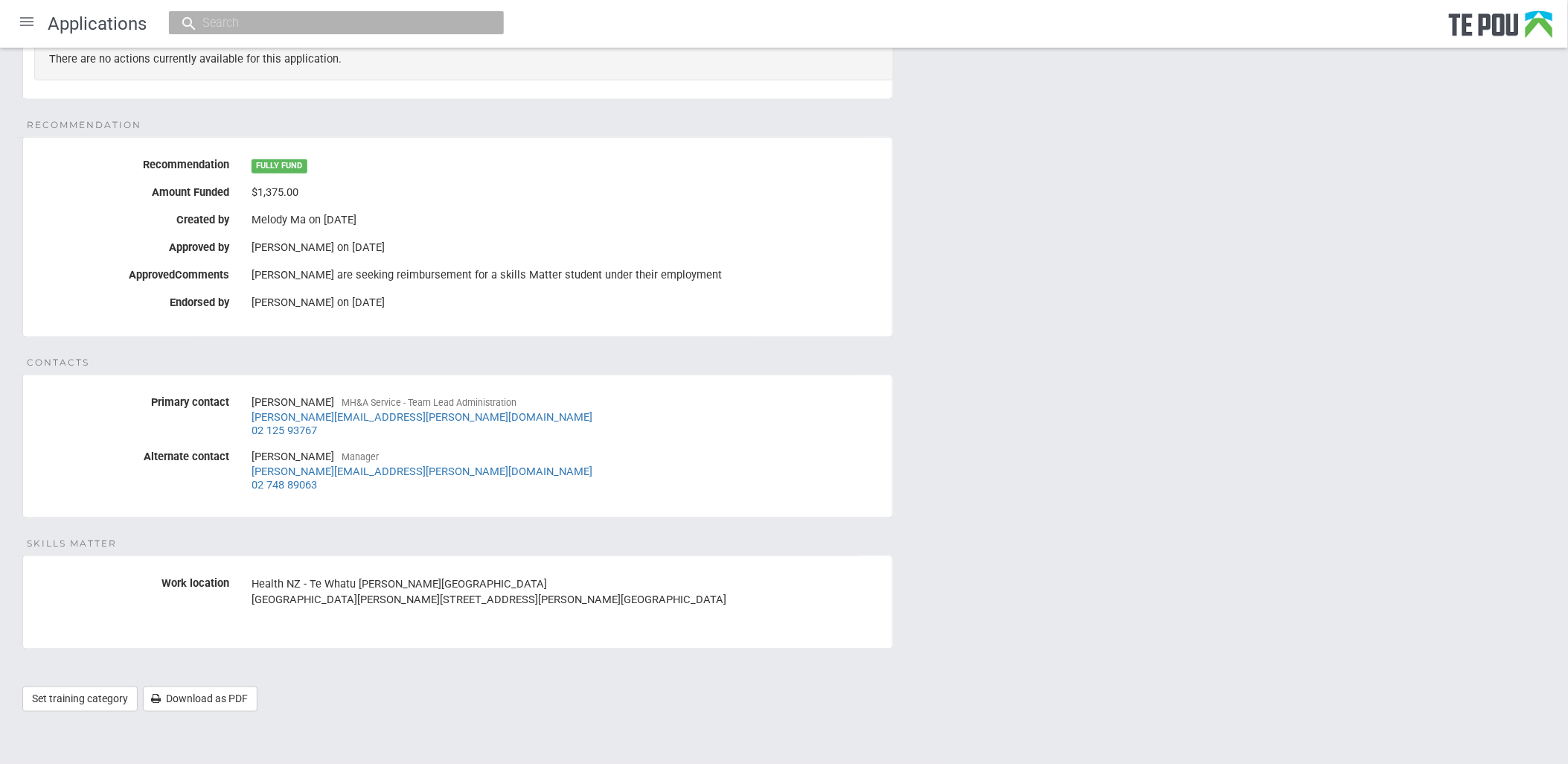
click at [1166, 639] on div "Details Status Waiting for AP invoice from applicant Contract number(s) Not set…" at bounding box center [784, 289] width 1568 height 873
